Goal: Check status: Check status

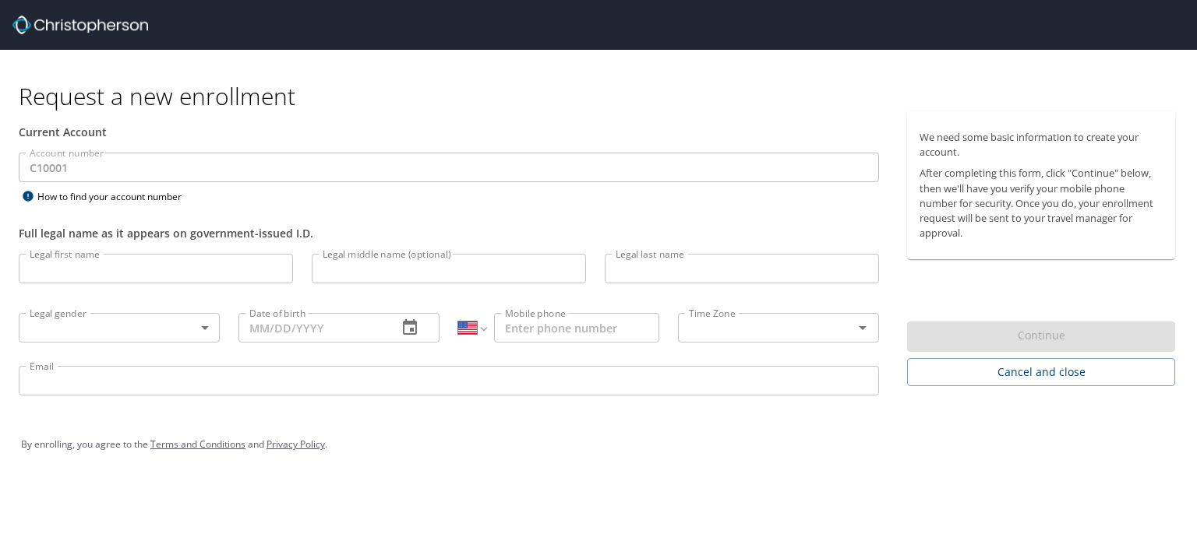
select select "US"
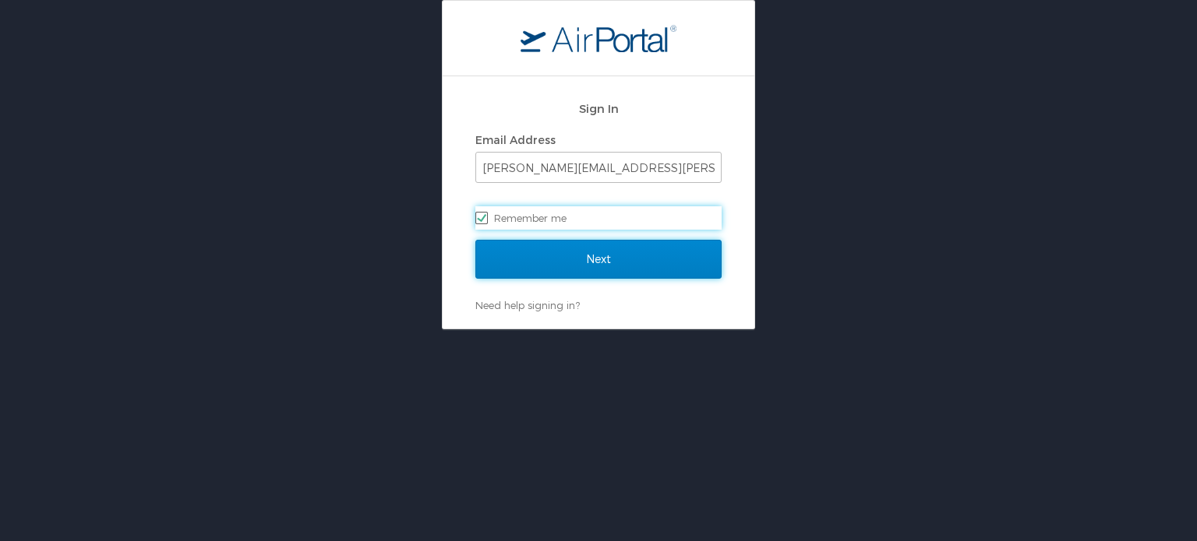
click at [613, 261] on input "Next" at bounding box center [598, 259] width 246 height 39
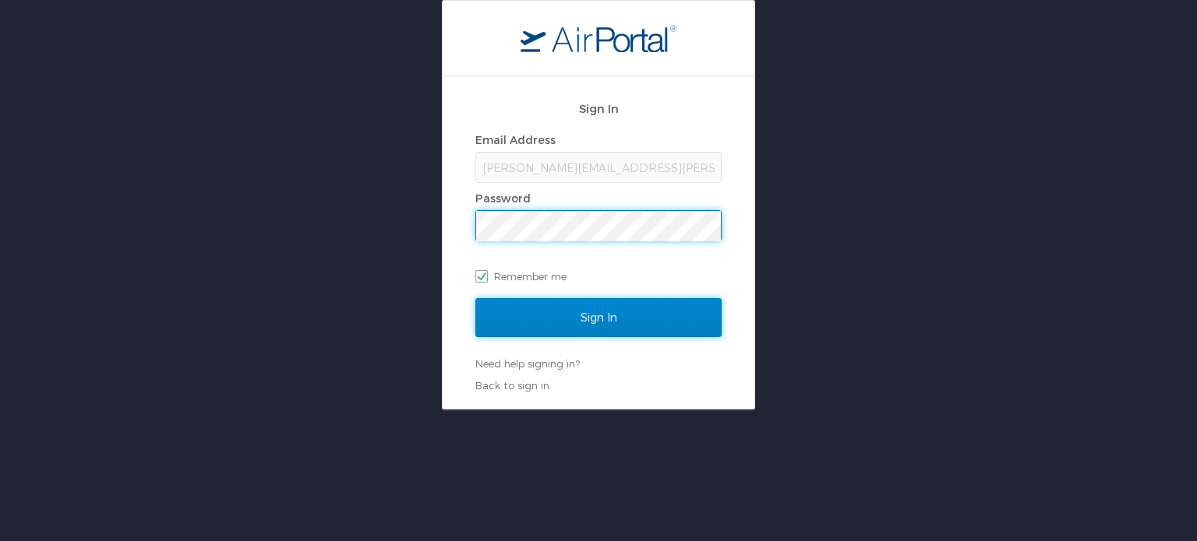
click at [606, 308] on input "Sign In" at bounding box center [598, 317] width 246 height 39
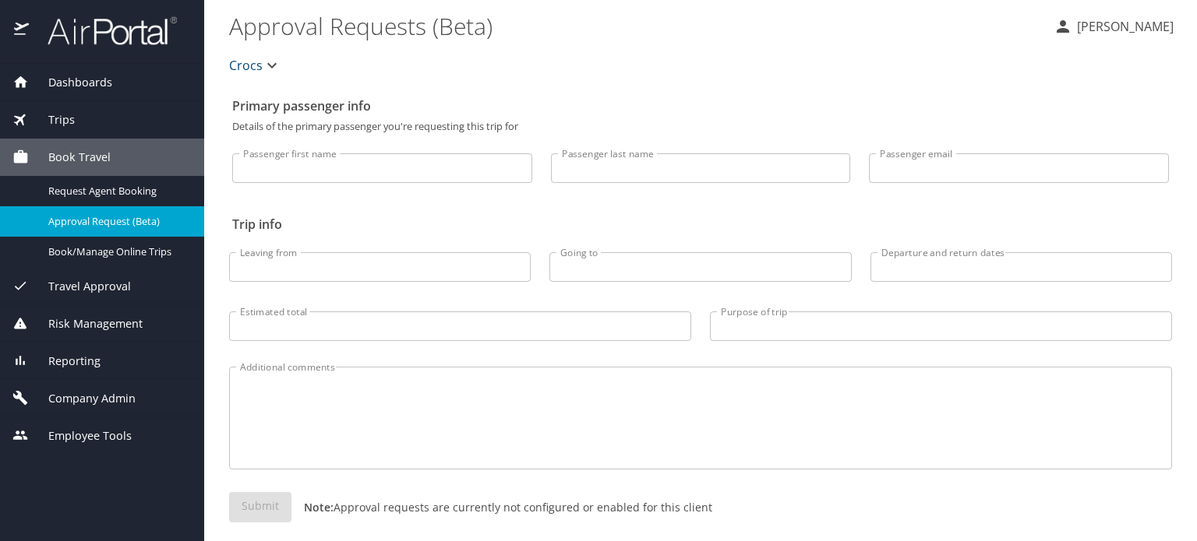
click at [55, 118] on span "Trips" at bounding box center [52, 119] width 46 height 17
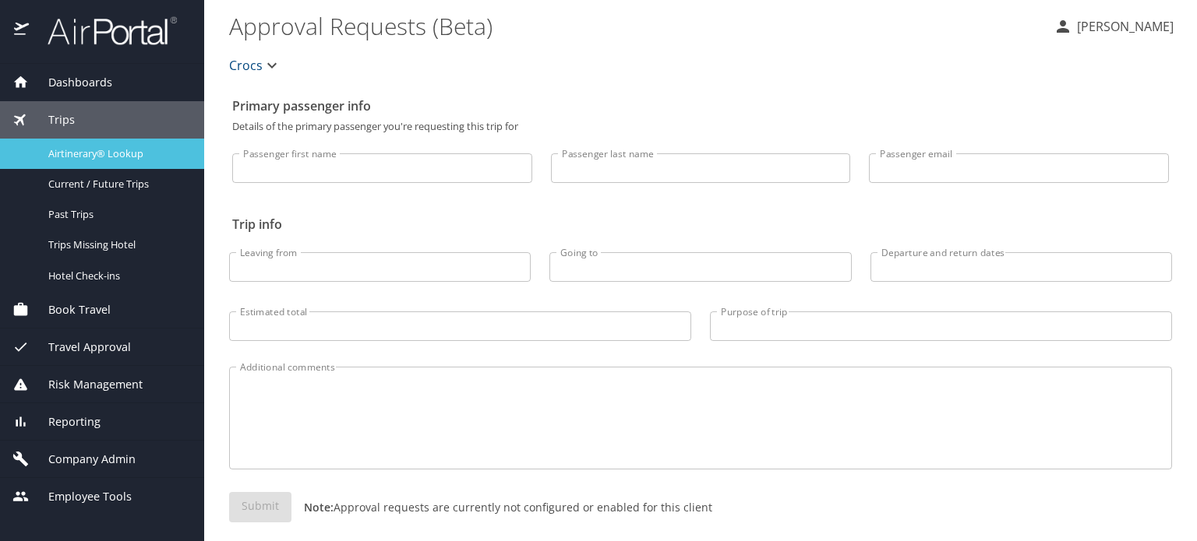
click at [69, 147] on span "Airtinerary® Lookup" at bounding box center [116, 153] width 137 height 15
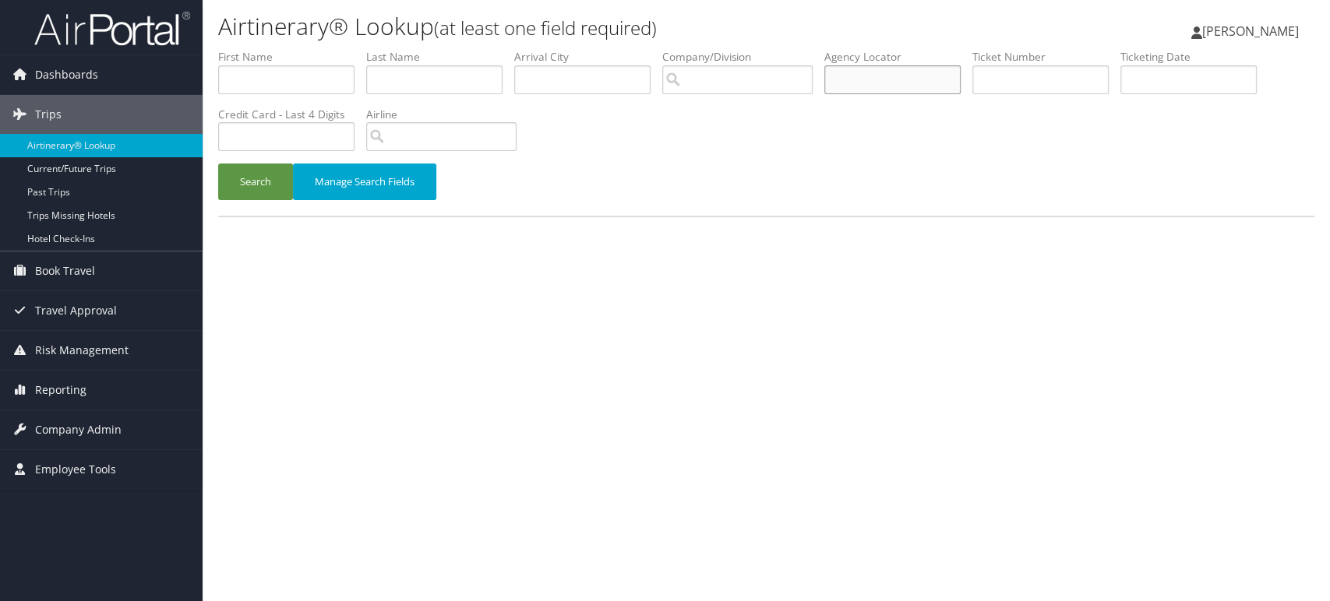
click at [898, 76] on input "text" at bounding box center [892, 79] width 136 height 29
paste input "D4KPO5"
type input "D4KPO5"
click at [287, 185] on button "Search" at bounding box center [255, 182] width 75 height 37
